Goal: Task Accomplishment & Management: Complete application form

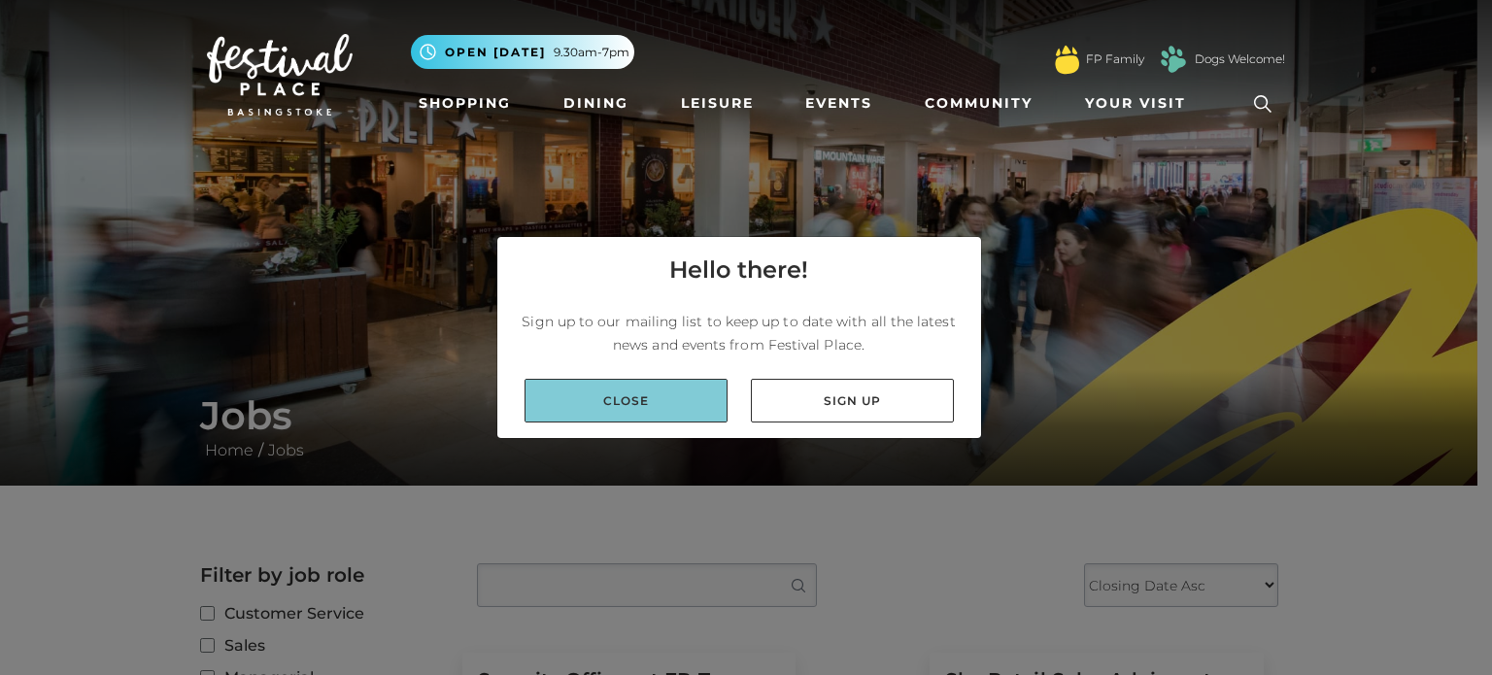
click at [668, 410] on link "Close" at bounding box center [626, 401] width 203 height 44
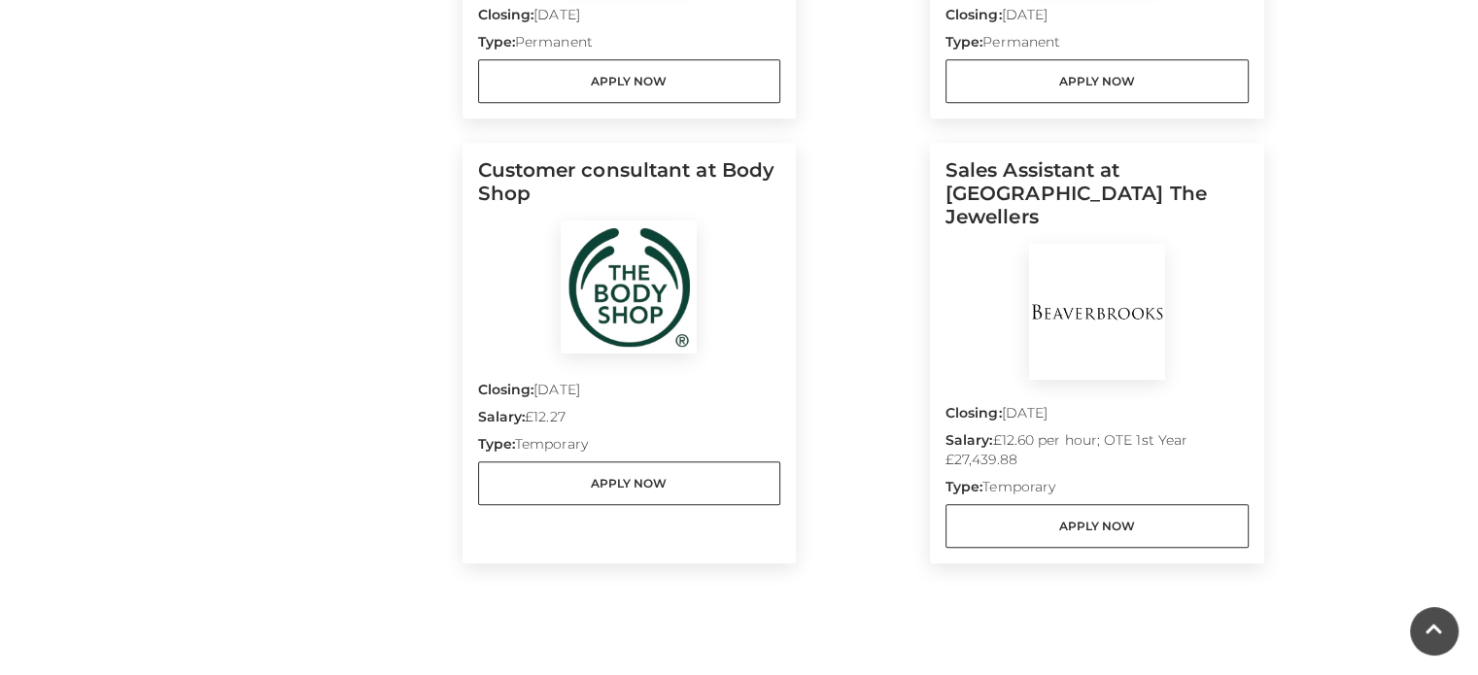
scroll to position [1705, 0]
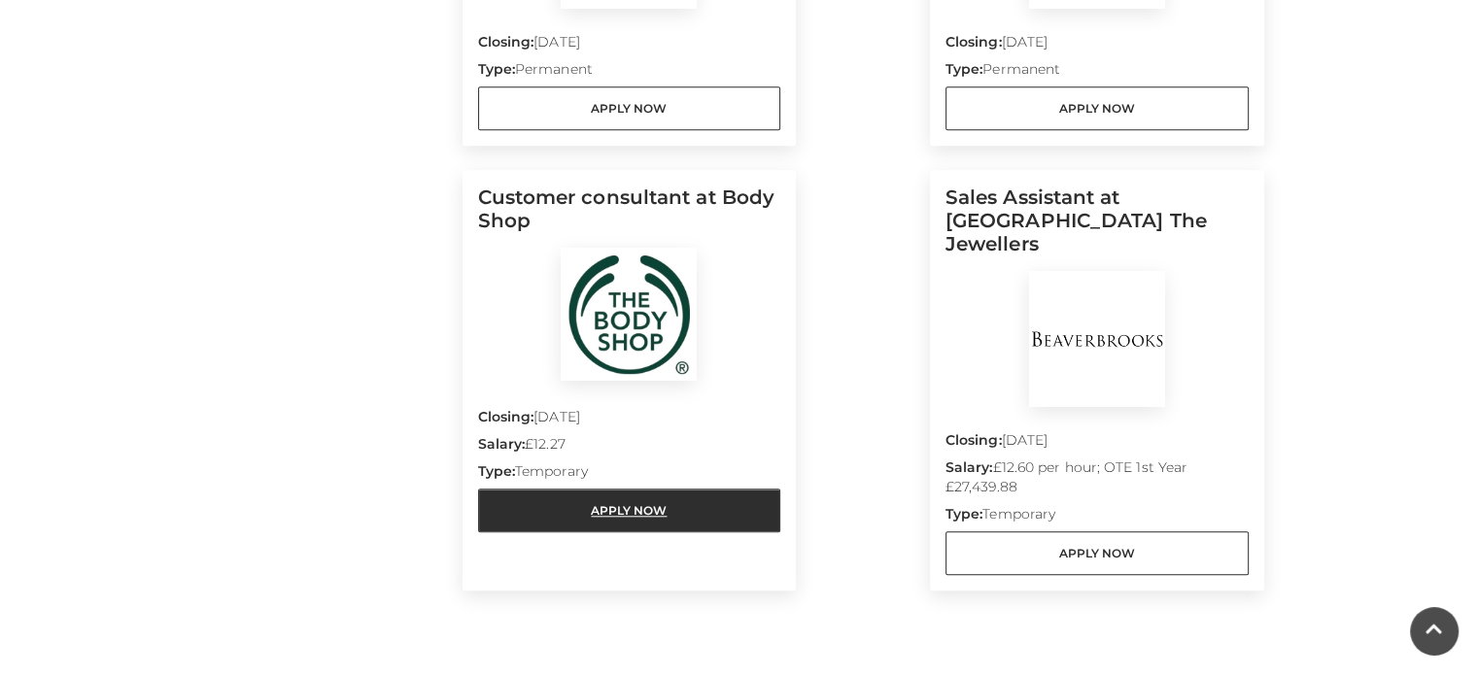
click at [634, 508] on link "Apply Now" at bounding box center [629, 511] width 303 height 44
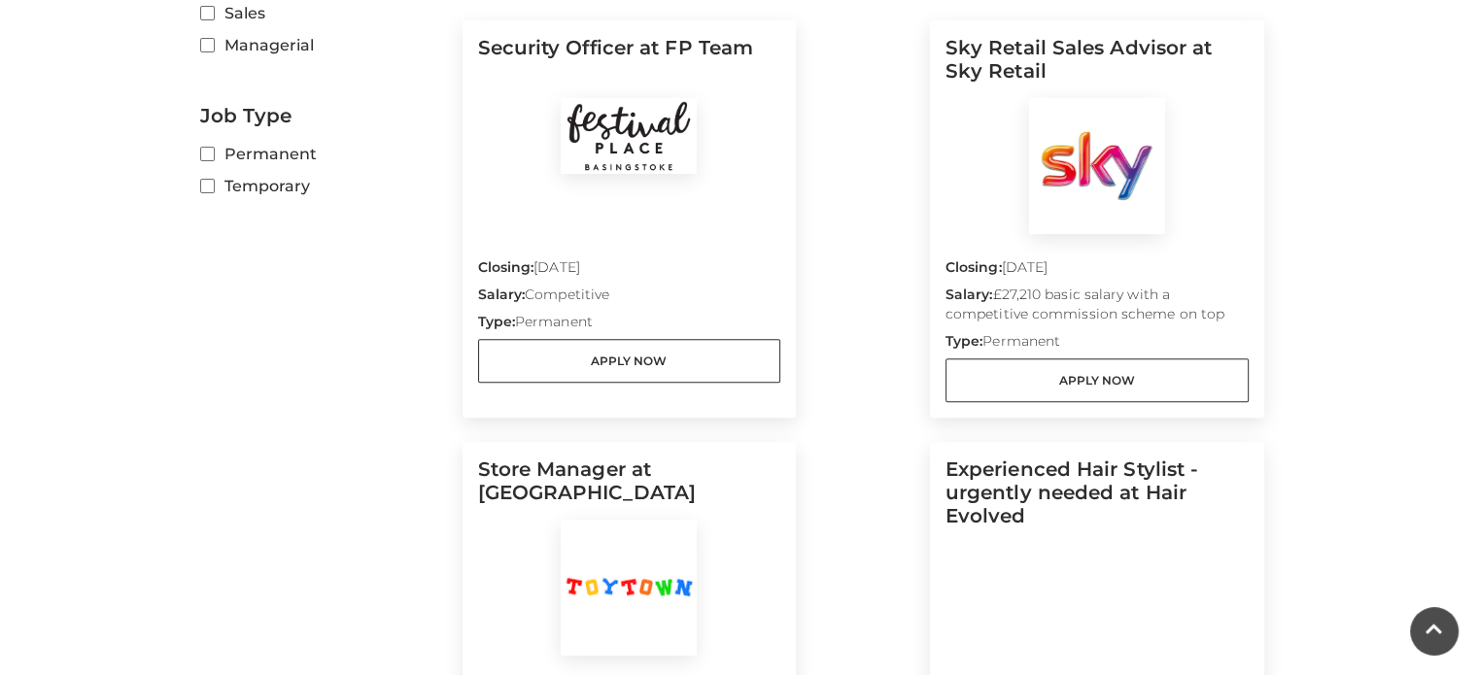
scroll to position [634, 0]
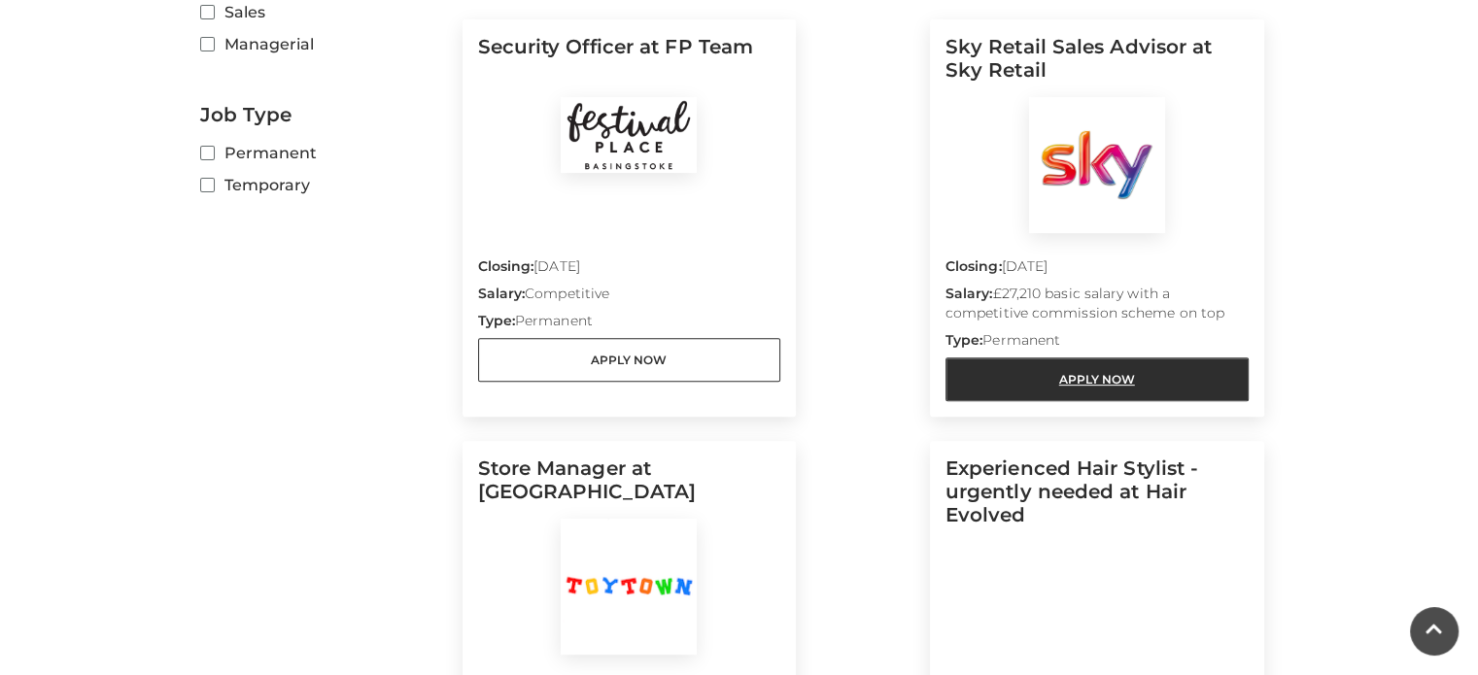
click at [1053, 395] on link "Apply Now" at bounding box center [1096, 380] width 303 height 44
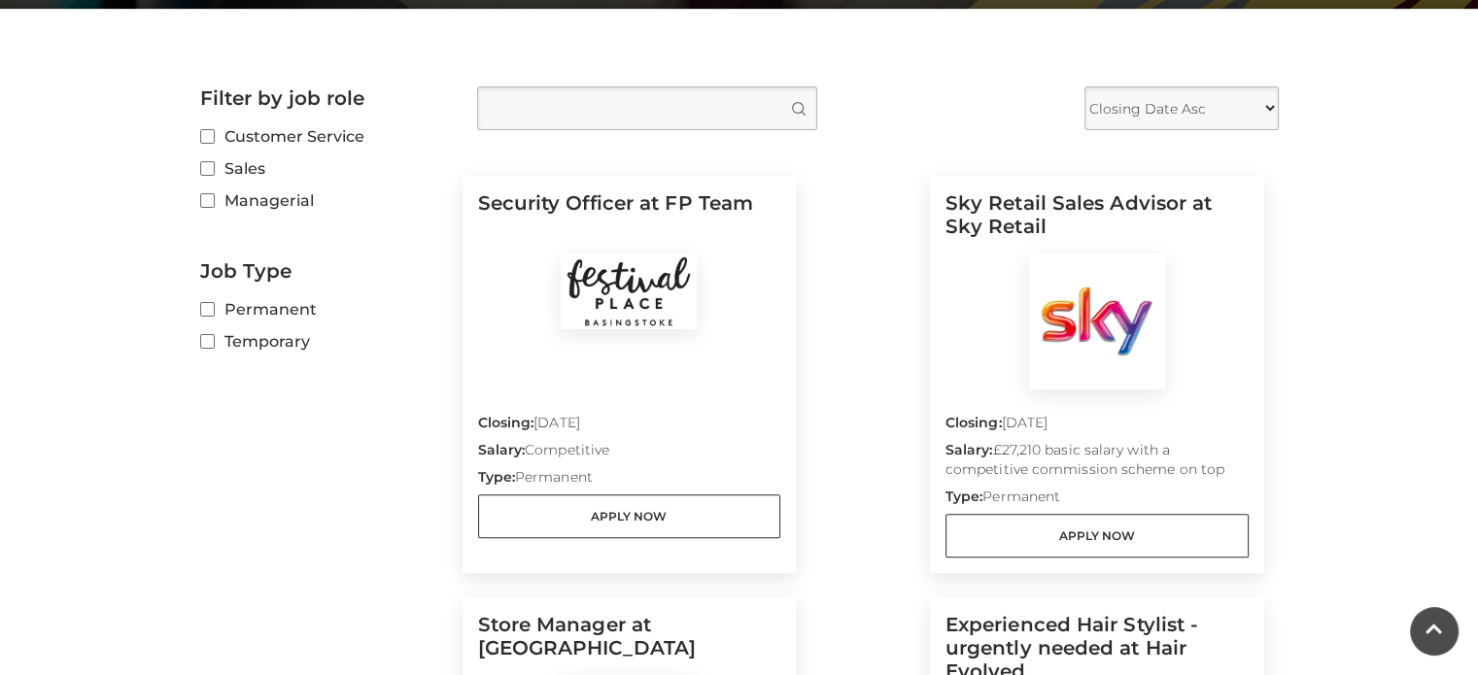
scroll to position [476, 0]
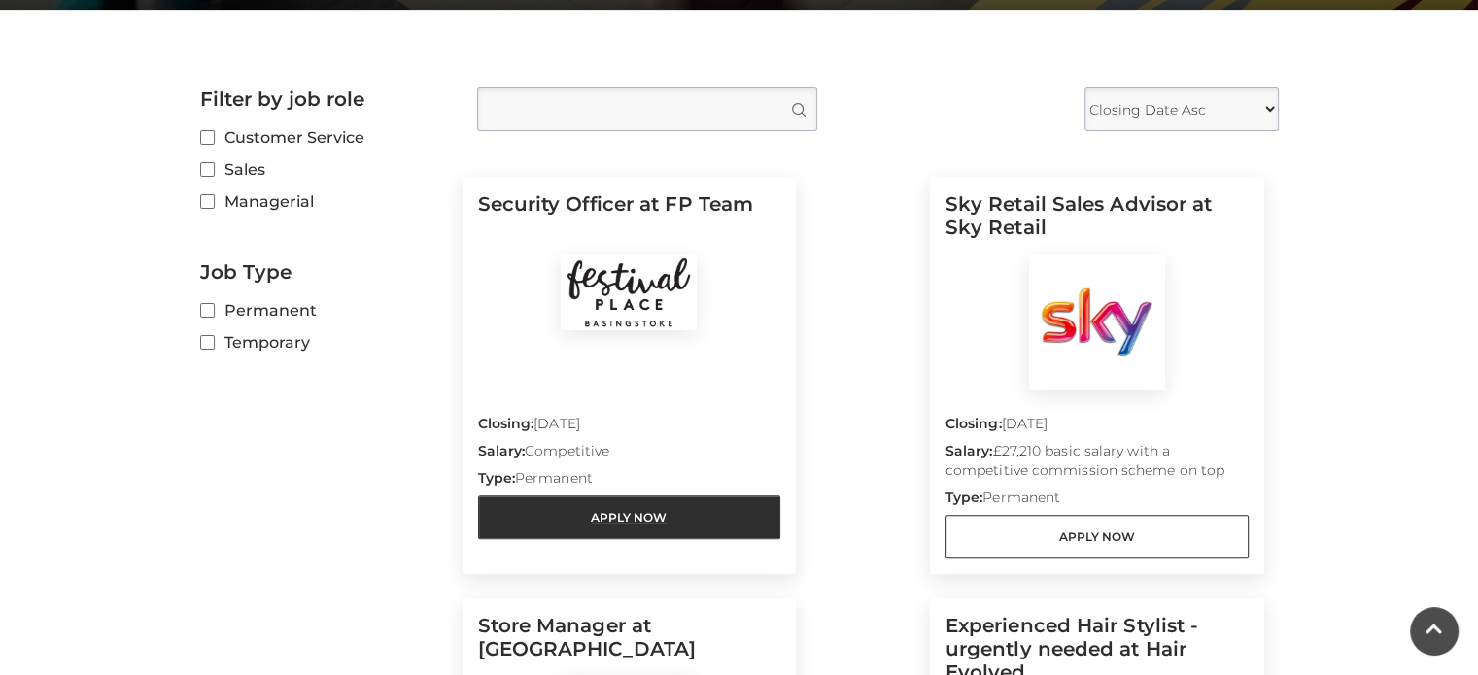
click at [606, 518] on link "Apply Now" at bounding box center [629, 518] width 303 height 44
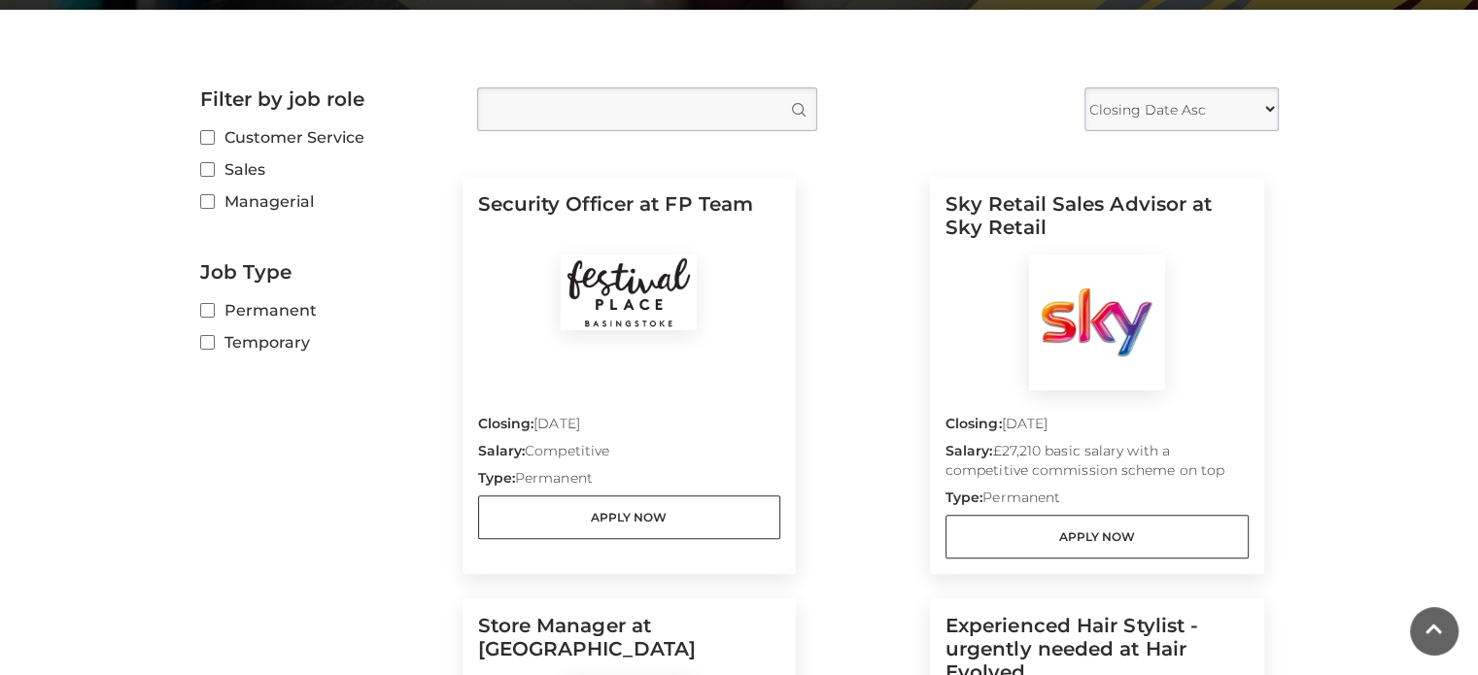
scroll to position [0, 0]
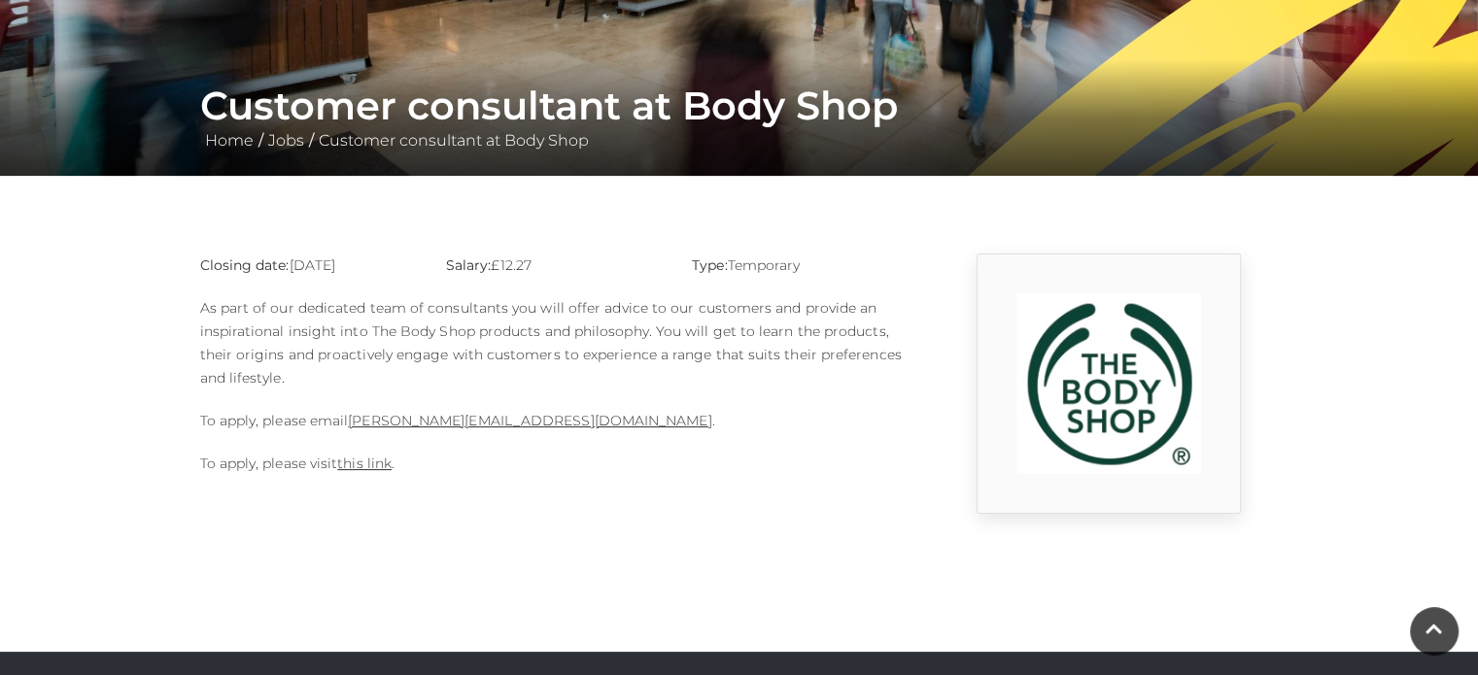
scroll to position [311, 0]
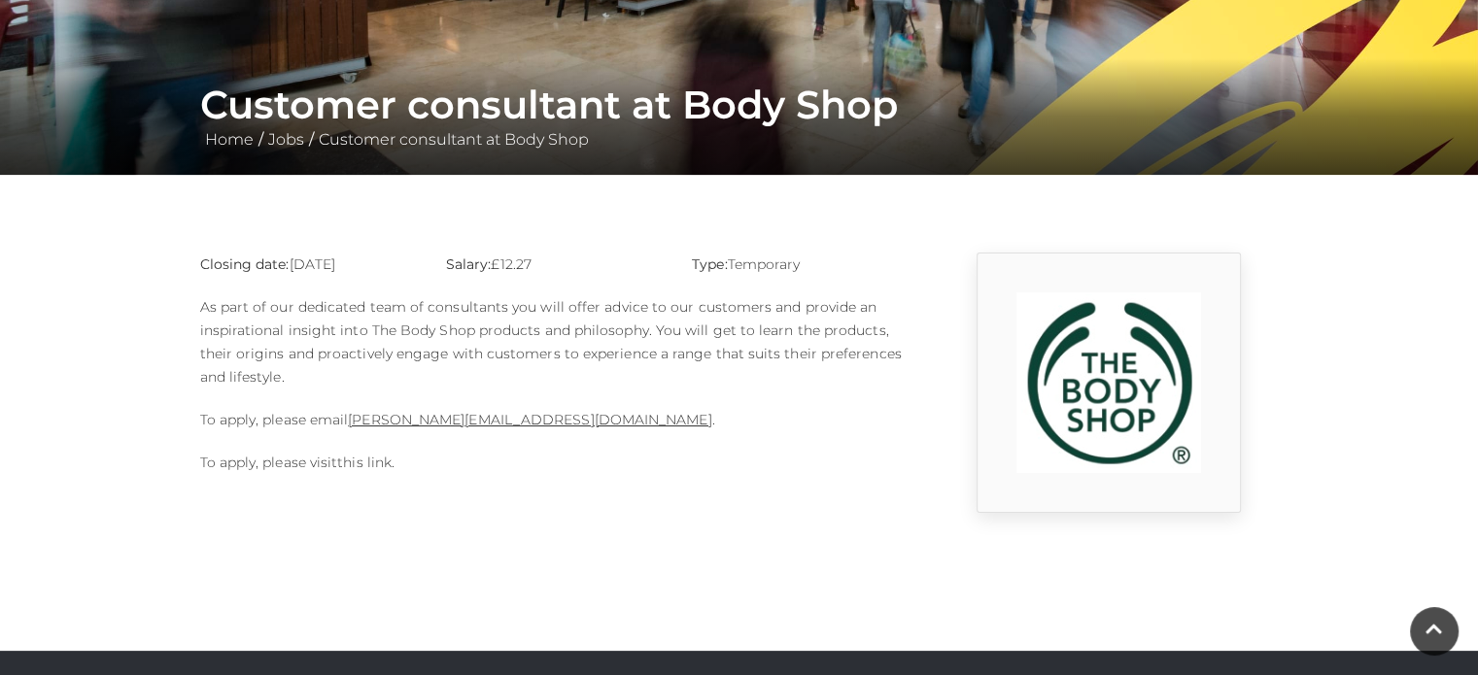
click at [369, 467] on link "this link" at bounding box center [364, 462] width 54 height 17
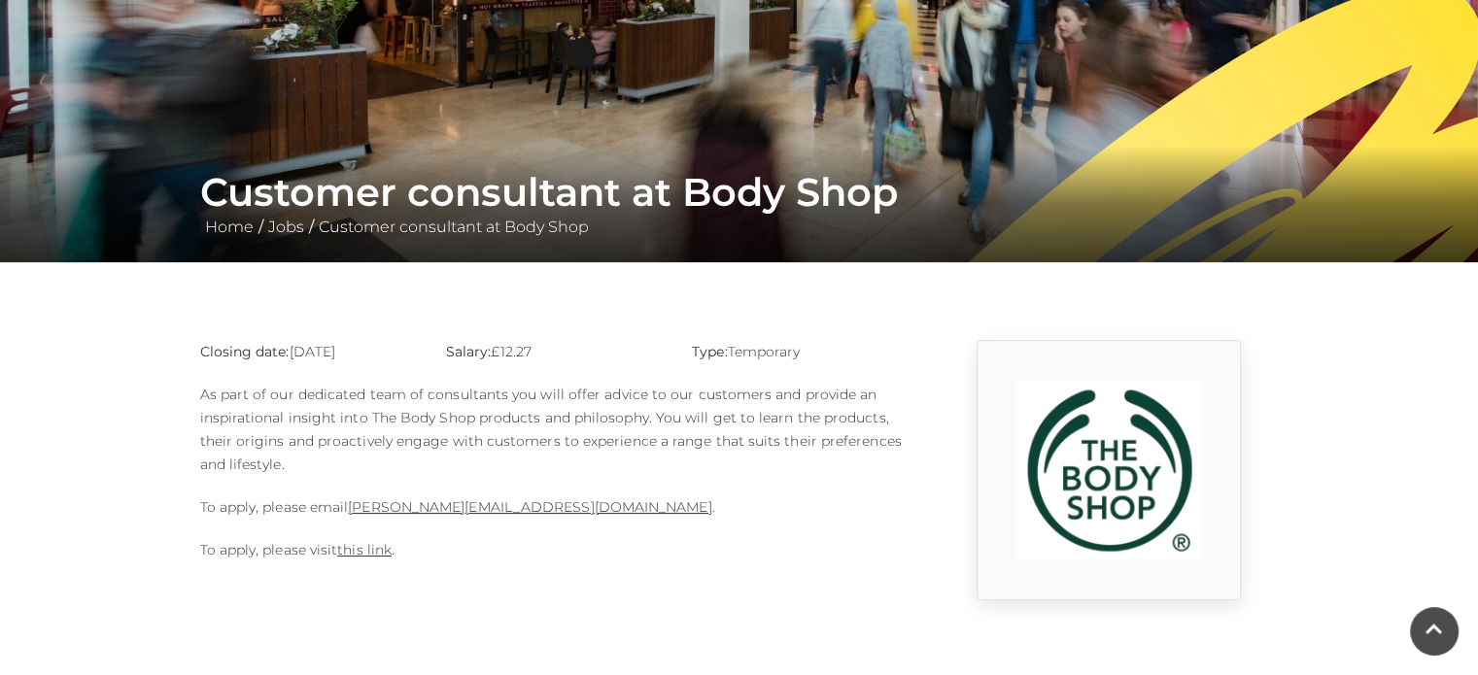
scroll to position [225, 0]
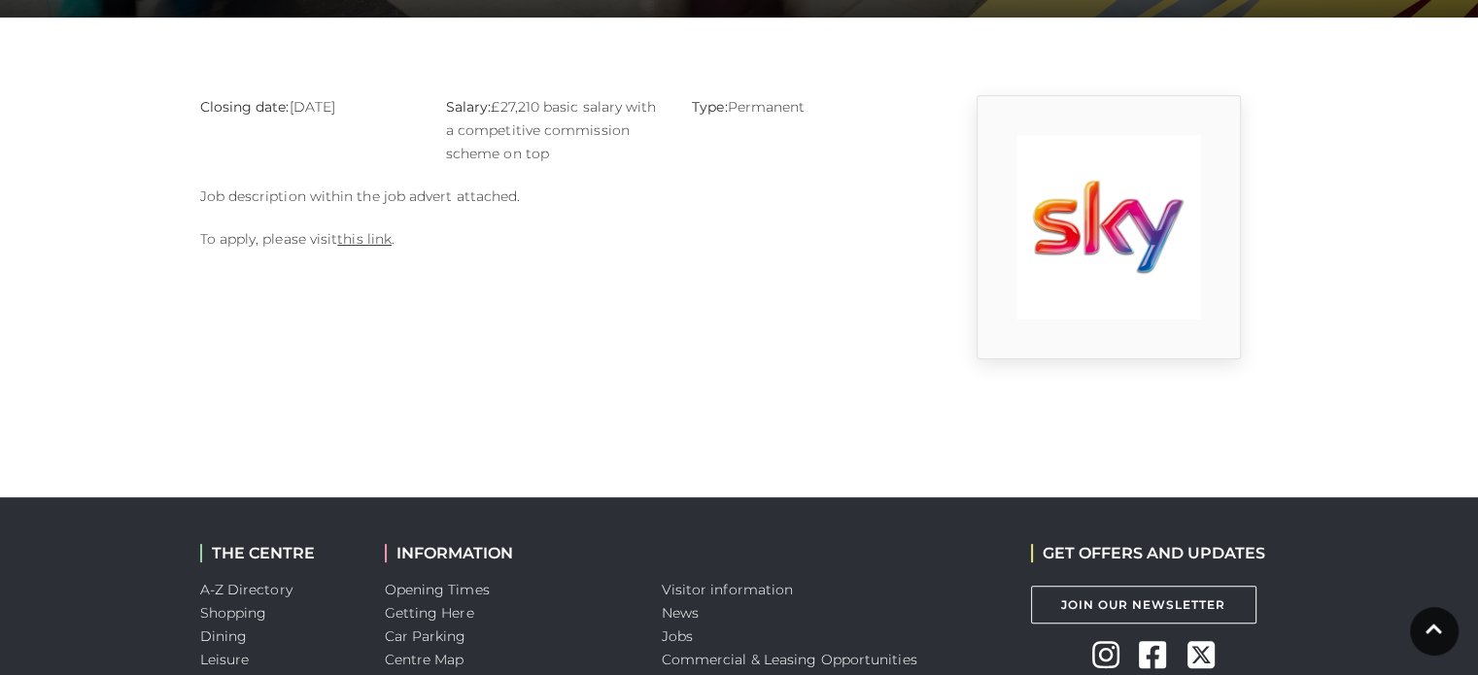
scroll to position [470, 0]
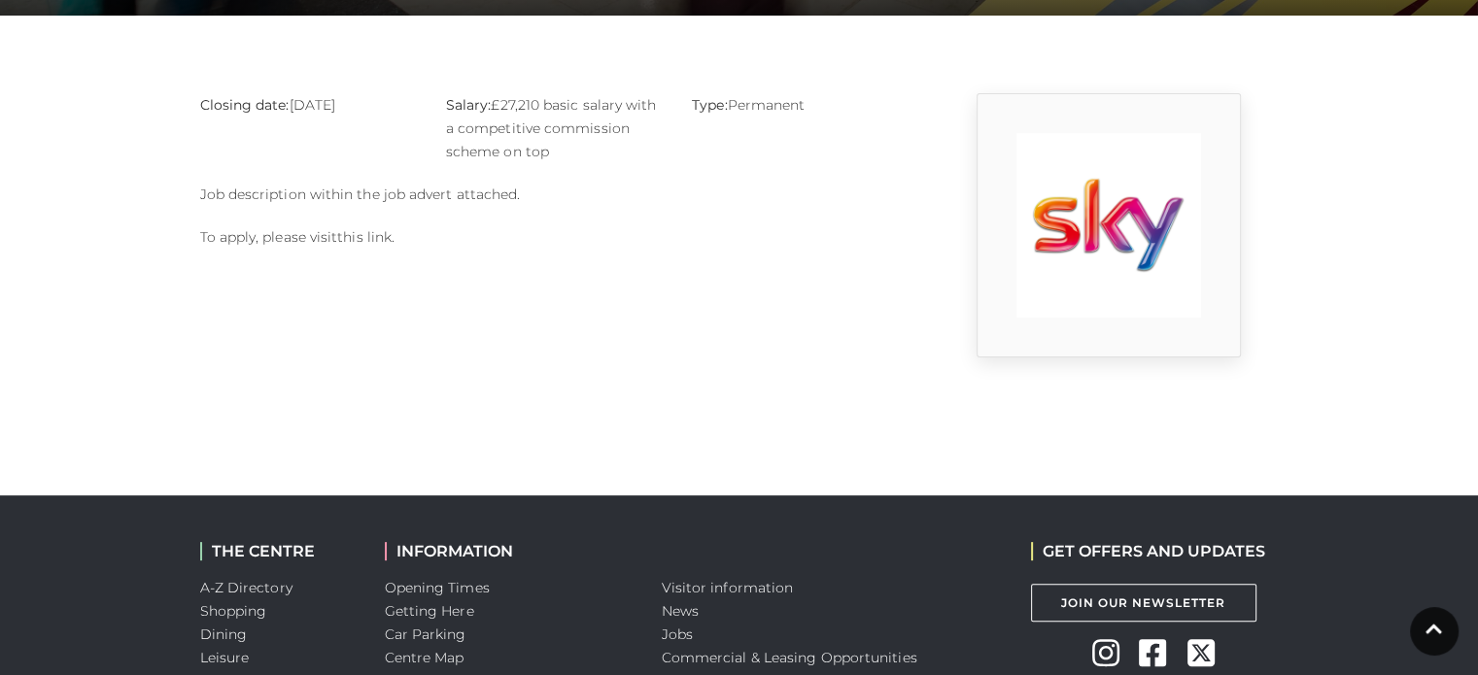
click at [359, 240] on link "this link" at bounding box center [364, 236] width 54 height 17
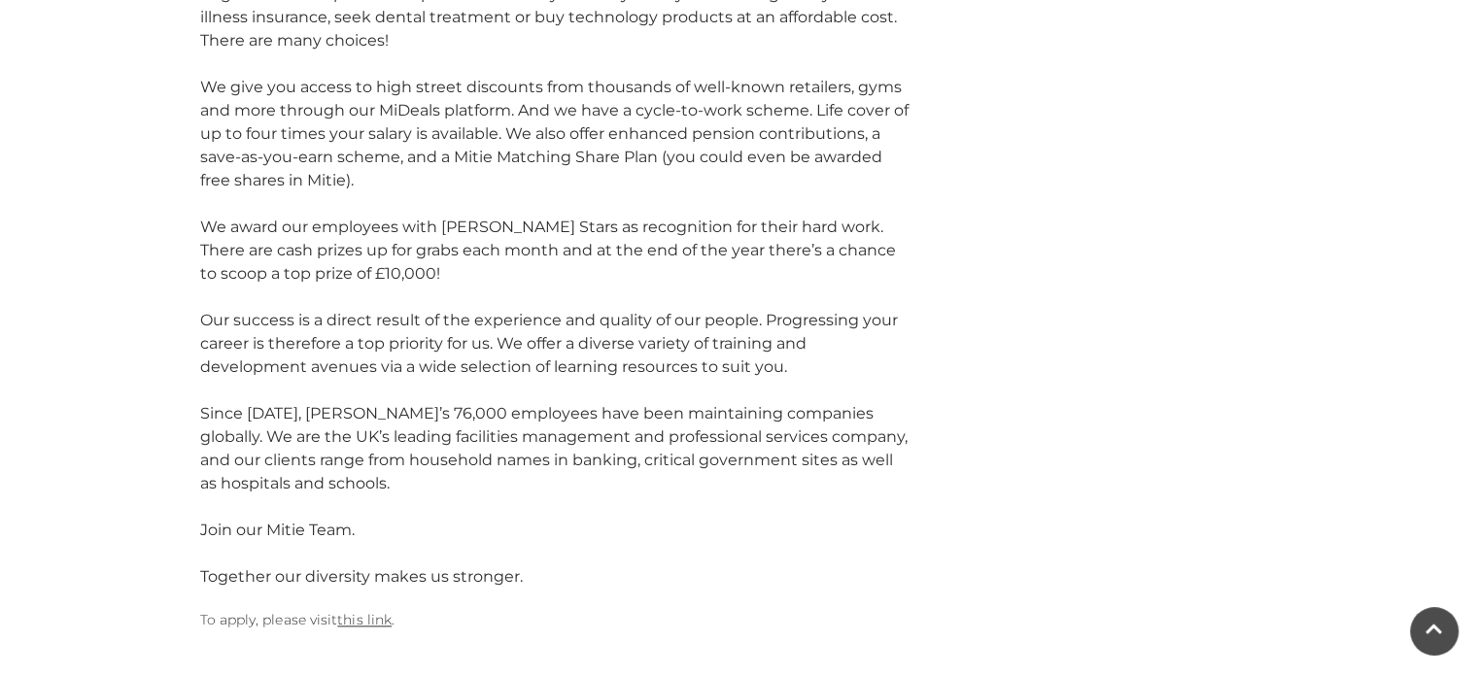
scroll to position [2254, 0]
